Goal: Task Accomplishment & Management: Complete application form

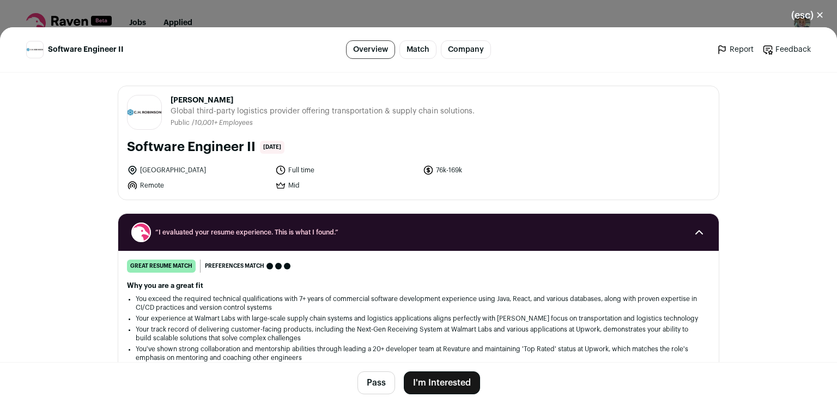
click at [434, 383] on button "I'm Interested" at bounding box center [442, 382] width 76 height 23
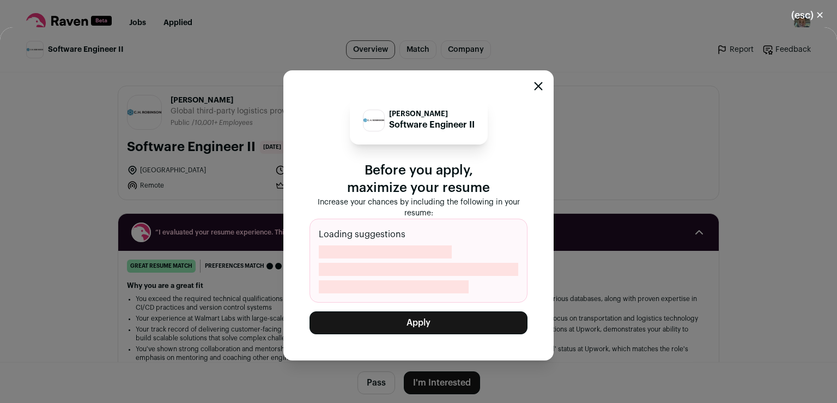
click at [441, 324] on button "Apply" at bounding box center [419, 322] width 218 height 23
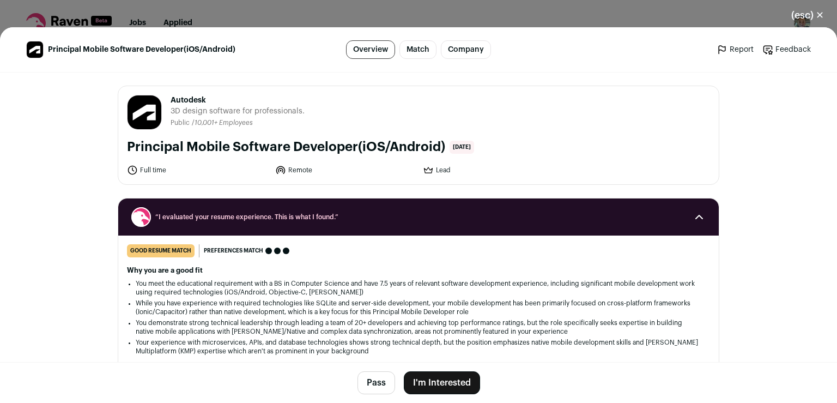
click at [442, 380] on button "I'm Interested" at bounding box center [442, 382] width 76 height 23
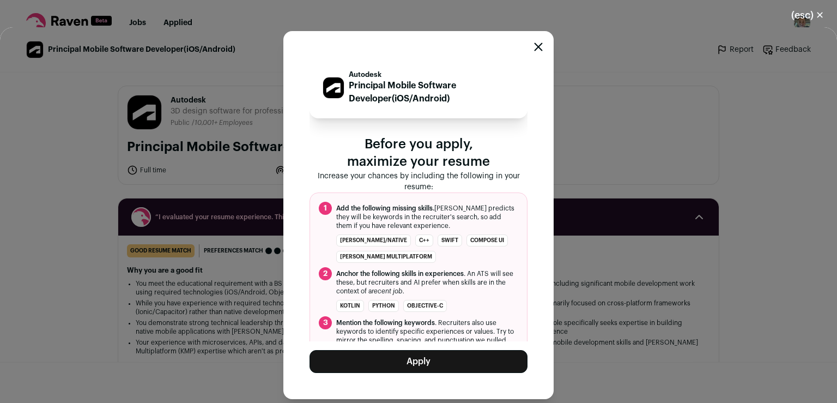
click at [540, 43] on div "Close modal via background" at bounding box center [538, 48] width 9 height 13
click at [539, 45] on icon "Close modal" at bounding box center [538, 47] width 9 height 9
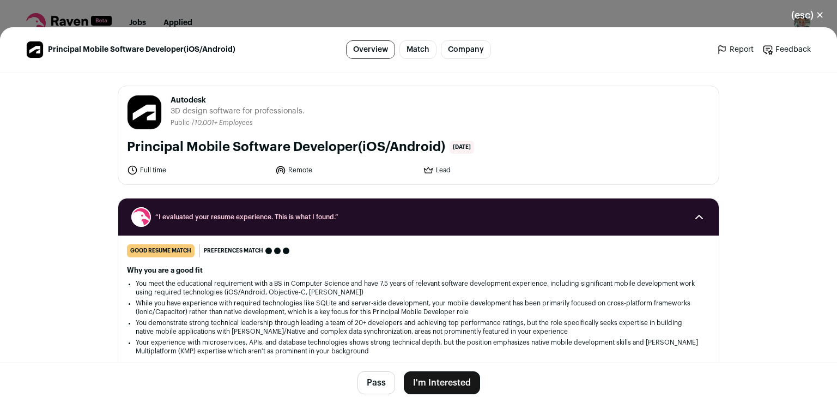
click at [818, 12] on button "(esc) ✕" at bounding box center [807, 15] width 59 height 24
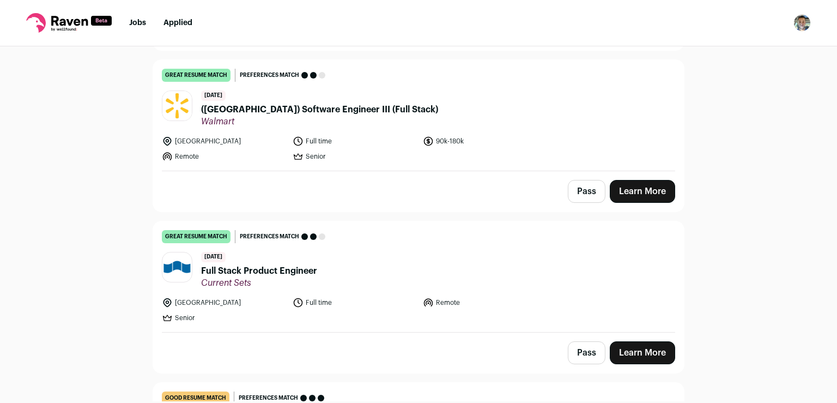
scroll to position [294, 0]
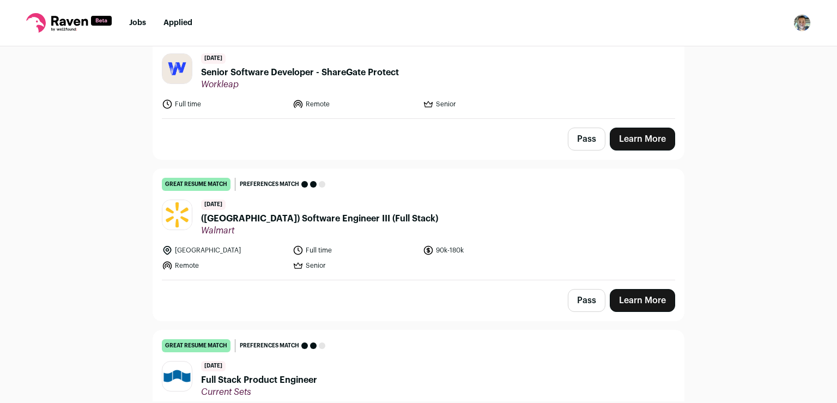
click at [631, 294] on link "Learn More" at bounding box center [642, 300] width 65 height 23
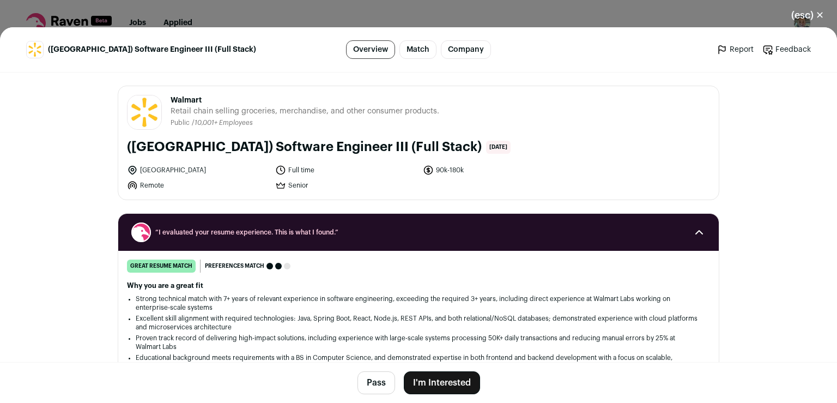
click at [441, 382] on button "I'm Interested" at bounding box center [442, 382] width 76 height 23
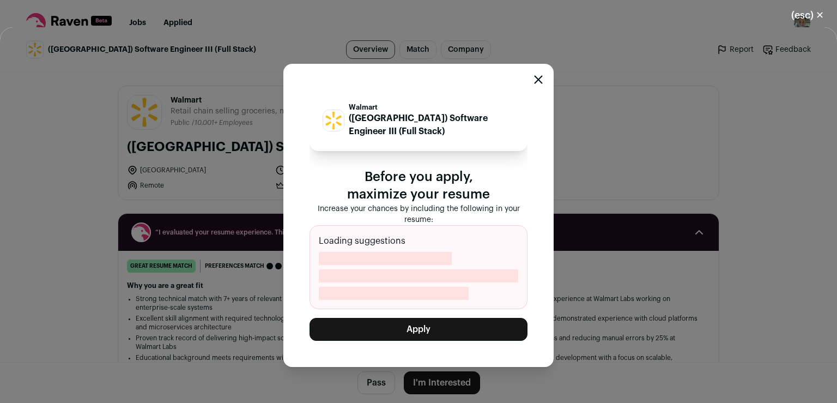
click at [436, 326] on button "Apply" at bounding box center [419, 329] width 218 height 23
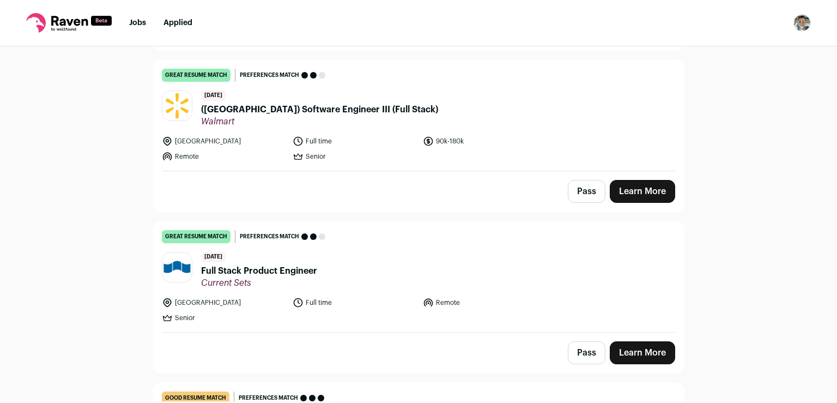
scroll to position [431, 0]
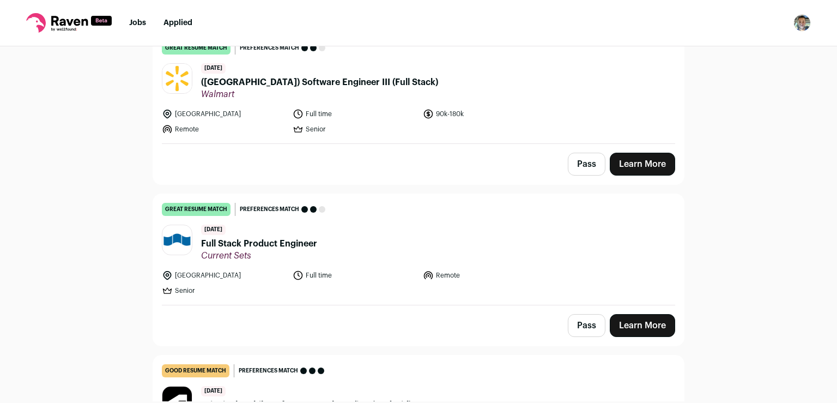
click at [637, 326] on link "Learn More" at bounding box center [642, 325] width 65 height 23
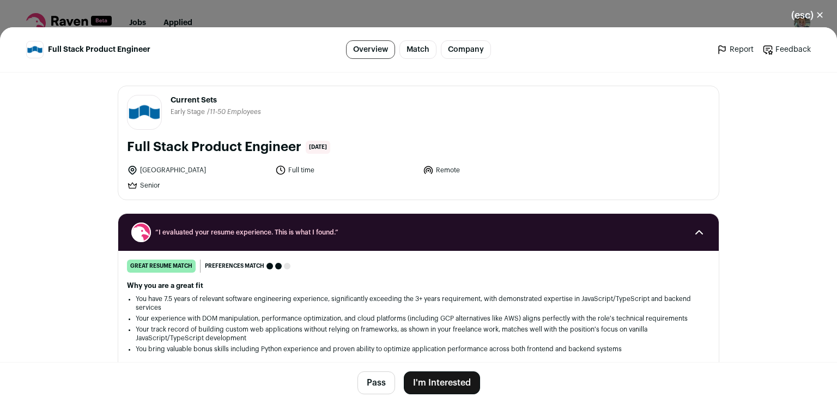
click at [452, 374] on button "I'm Interested" at bounding box center [442, 382] width 76 height 23
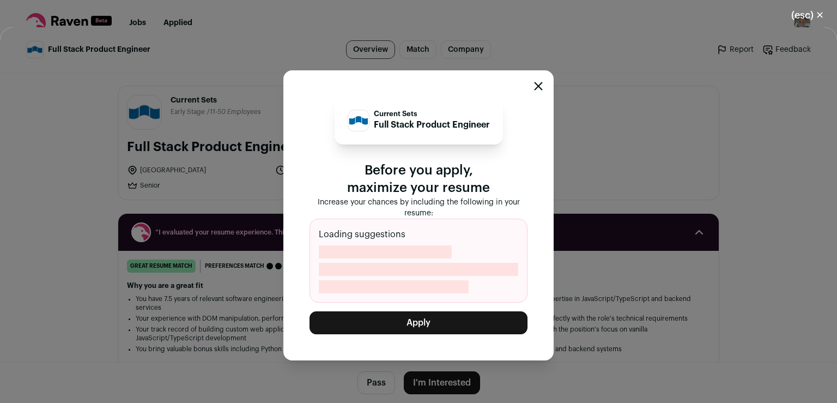
click at [402, 317] on button "Apply" at bounding box center [419, 322] width 218 height 23
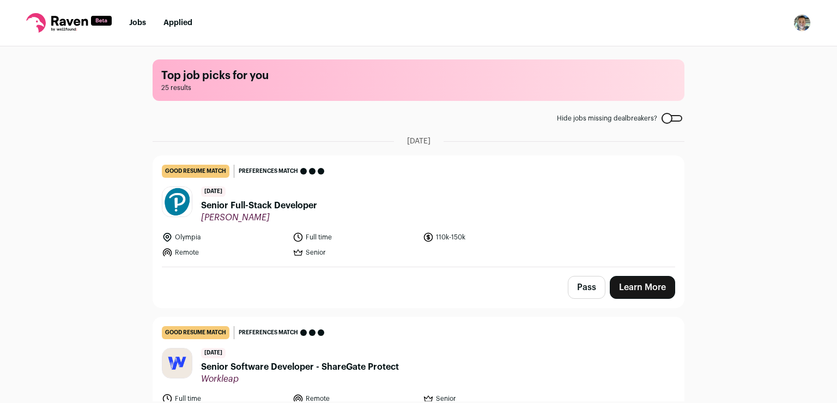
scroll to position [131, 0]
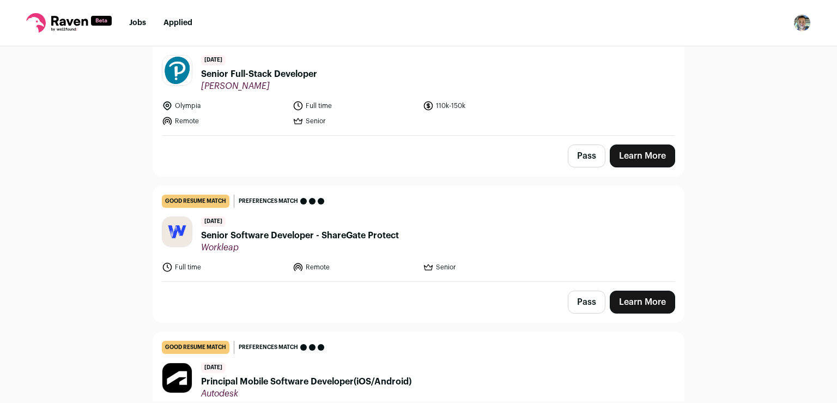
click at [654, 305] on link "Learn More" at bounding box center [642, 302] width 65 height 23
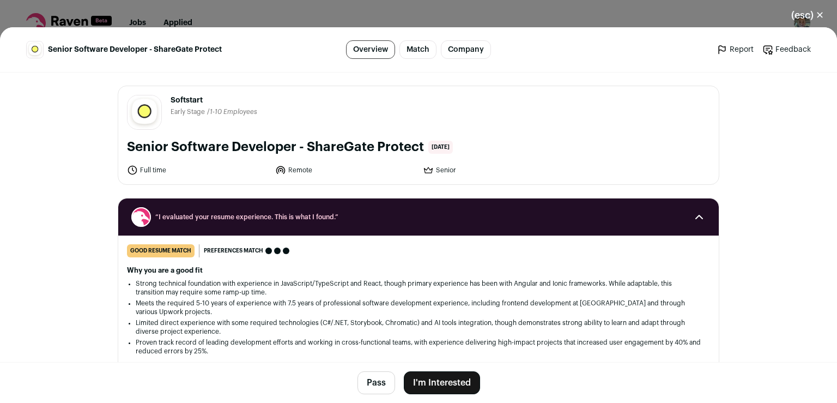
click at [419, 390] on button "I'm Interested" at bounding box center [442, 382] width 76 height 23
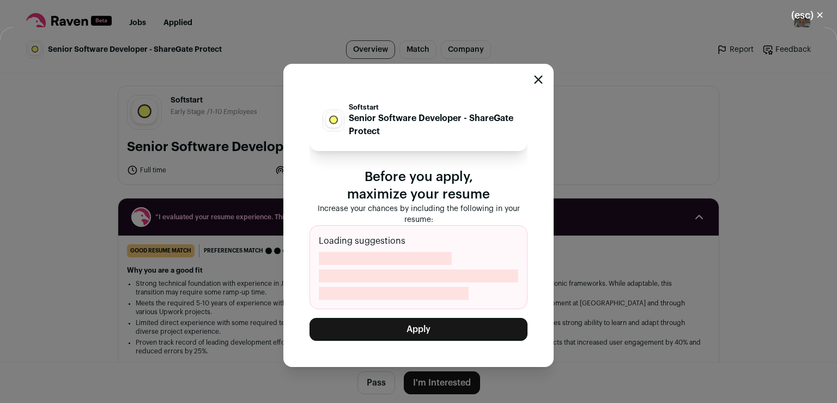
click at [461, 326] on button "Apply" at bounding box center [419, 329] width 218 height 23
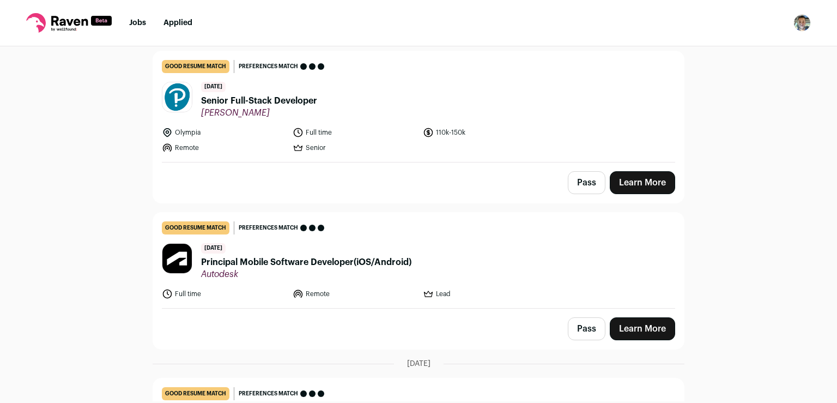
scroll to position [95, 0]
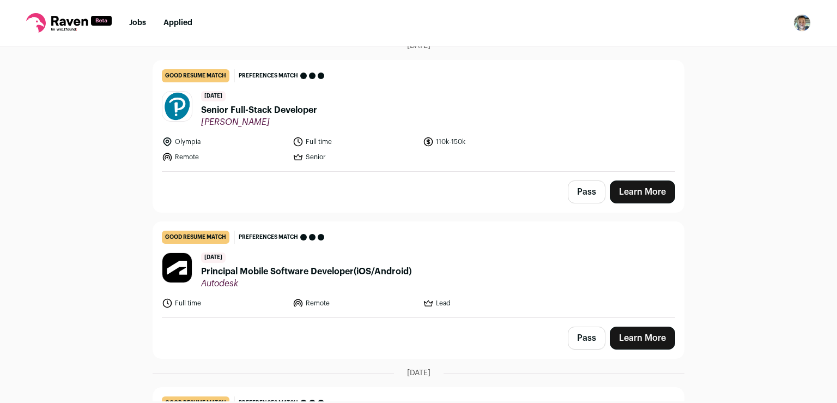
click at [577, 331] on button "Pass" at bounding box center [587, 338] width 38 height 23
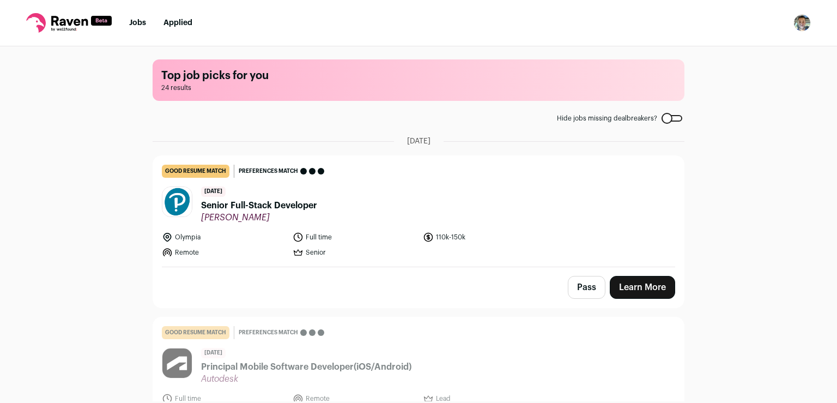
click at [633, 288] on link "Learn More" at bounding box center [642, 287] width 65 height 23
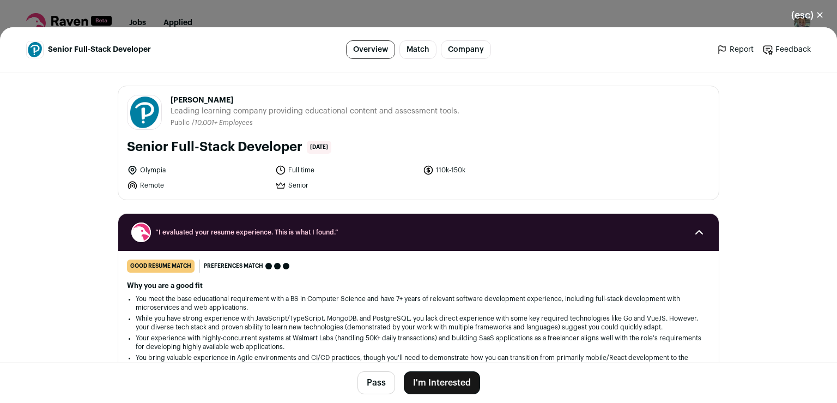
click at [442, 375] on button "I'm Interested" at bounding box center [442, 382] width 76 height 23
